Goal: Information Seeking & Learning: Learn about a topic

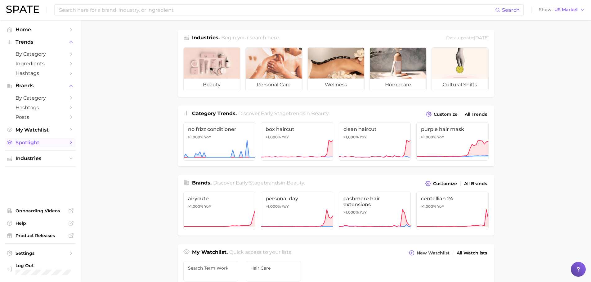
click at [73, 139] on link "Spotlight" at bounding box center [40, 143] width 71 height 10
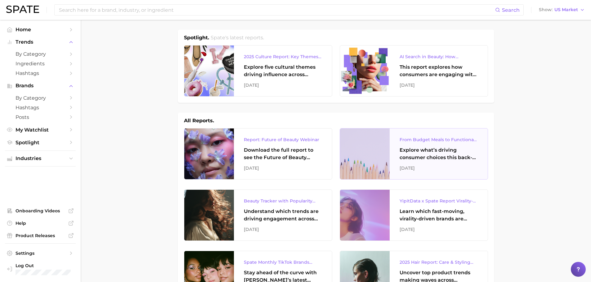
click at [399, 158] on div "Explore what’s driving consumer choices this back-to-school season From budget-…" at bounding box center [438, 154] width 78 height 15
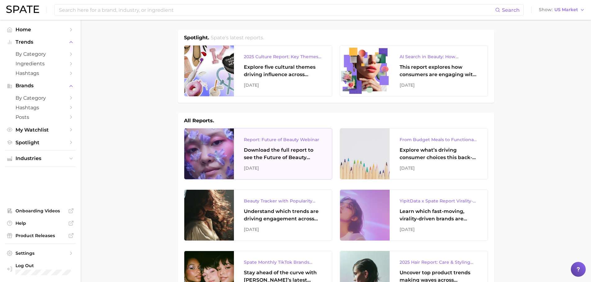
click at [270, 154] on div "Download the full report to see the Future of Beauty trends we unpacked during …" at bounding box center [283, 154] width 78 height 15
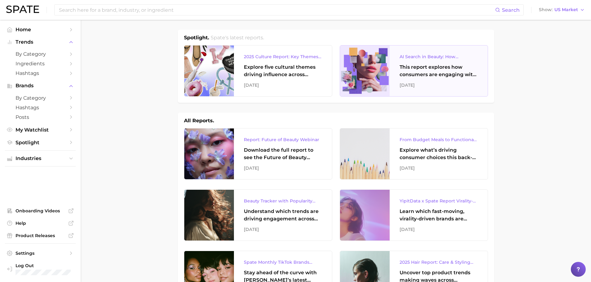
click at [448, 76] on div "This report explores how consumers are engaging with AI-powered search tools — …" at bounding box center [438, 71] width 78 height 15
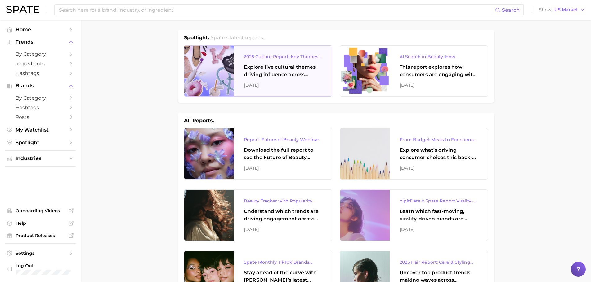
click at [224, 47] on div at bounding box center [209, 71] width 50 height 51
